Goal: Task Accomplishment & Management: Manage account settings

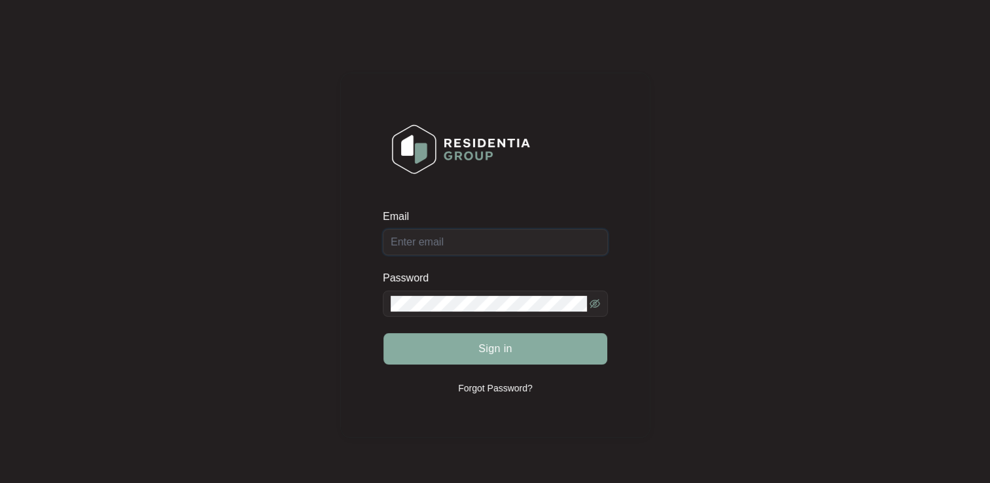
type input "[EMAIL_ADDRESS][DOMAIN_NAME]"
click at [491, 352] on span "Sign in" at bounding box center [495, 349] width 34 height 16
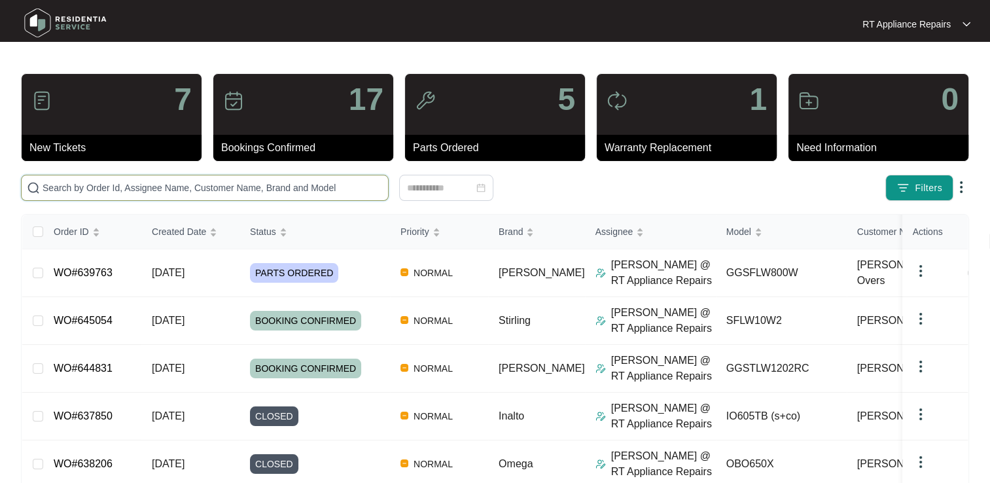
click at [262, 184] on input "text" at bounding box center [213, 188] width 340 height 14
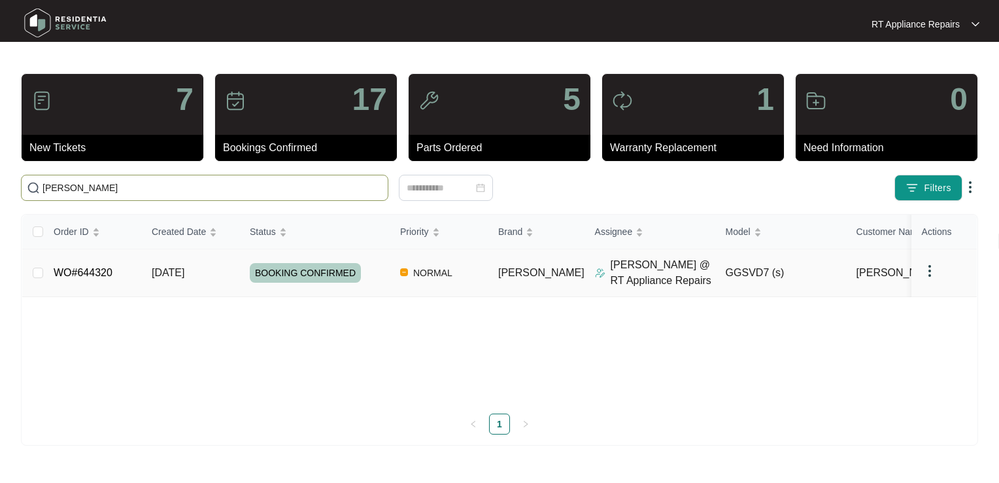
type input "[PERSON_NAME]"
click at [227, 269] on td "[DATE]" at bounding box center [190, 273] width 98 height 48
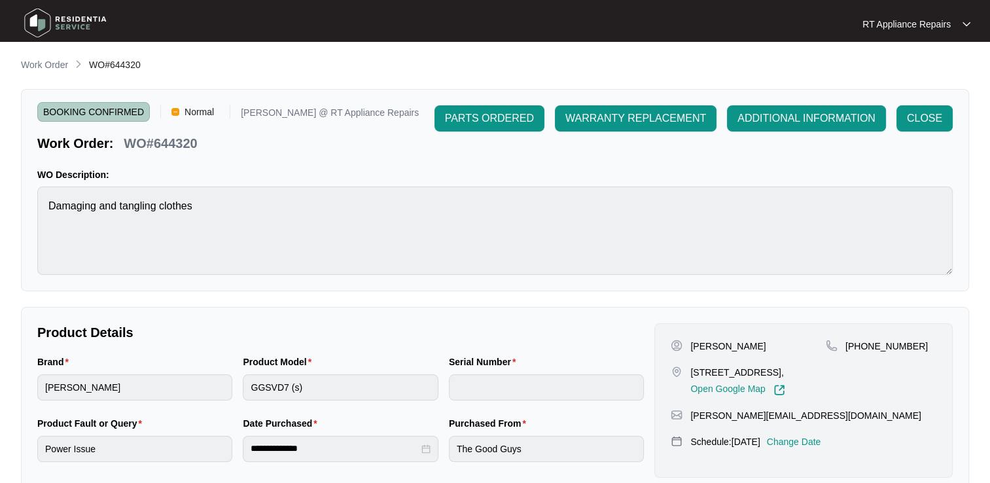
click at [933, 24] on p "RT Appliance Repairs" at bounding box center [906, 24] width 88 height 13
click at [916, 66] on p "Log Out" at bounding box center [926, 69] width 66 height 13
